Goal: Ask a question

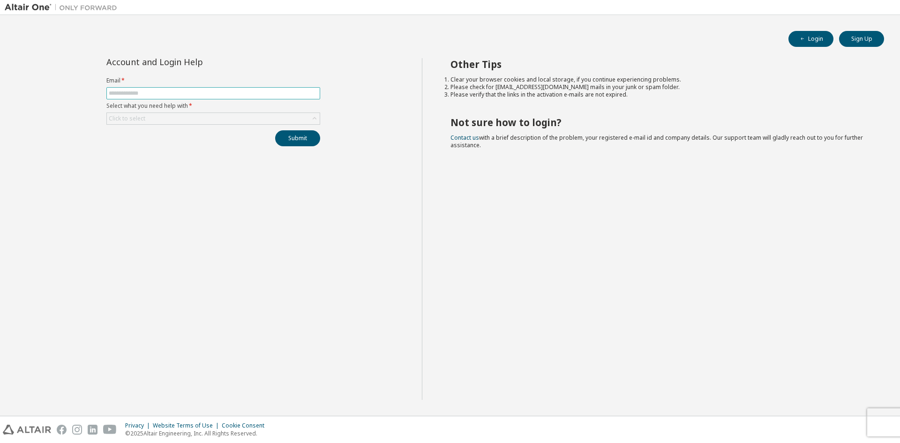
click at [165, 89] on span at bounding box center [213, 93] width 214 height 12
click at [160, 93] on input "text" at bounding box center [213, 93] width 209 height 7
type input "**********"
click at [161, 119] on div "Click to select" at bounding box center [213, 118] width 213 height 11
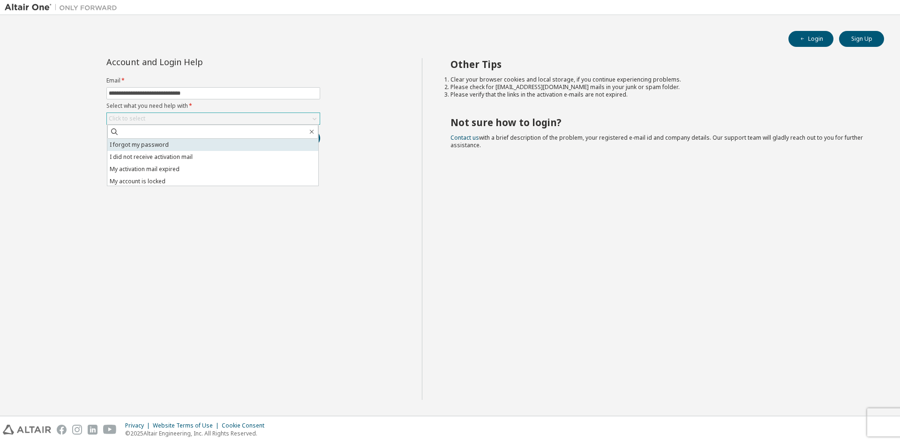
click at [136, 148] on li "I forgot my password" at bounding box center [212, 145] width 211 height 12
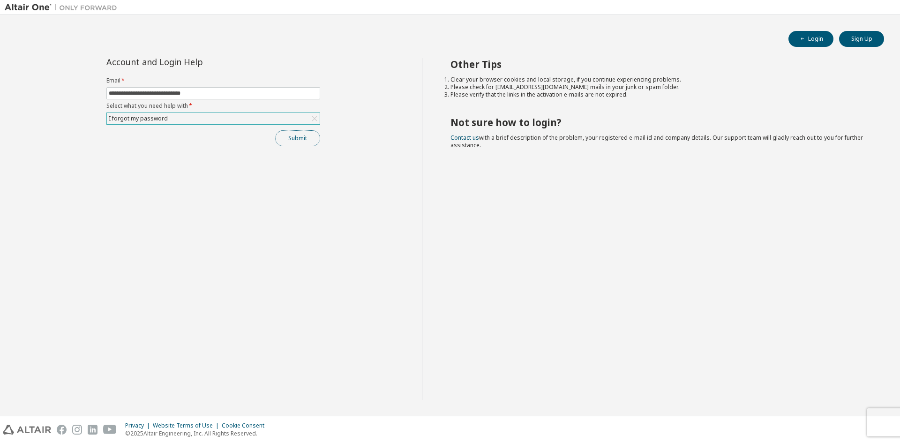
click at [290, 137] on button "Submit" at bounding box center [297, 138] width 45 height 16
